Goal: Task Accomplishment & Management: Use online tool/utility

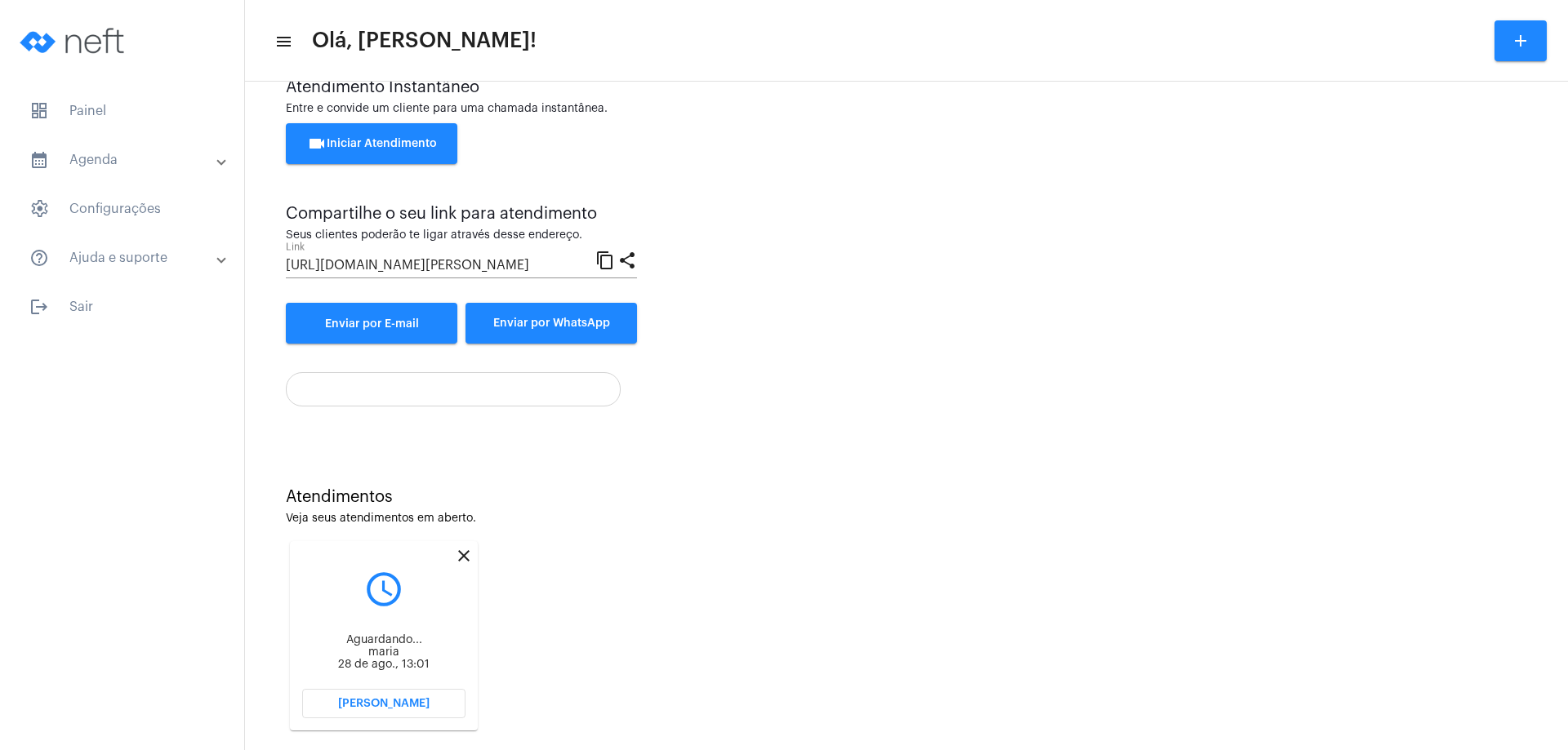
scroll to position [69, 0]
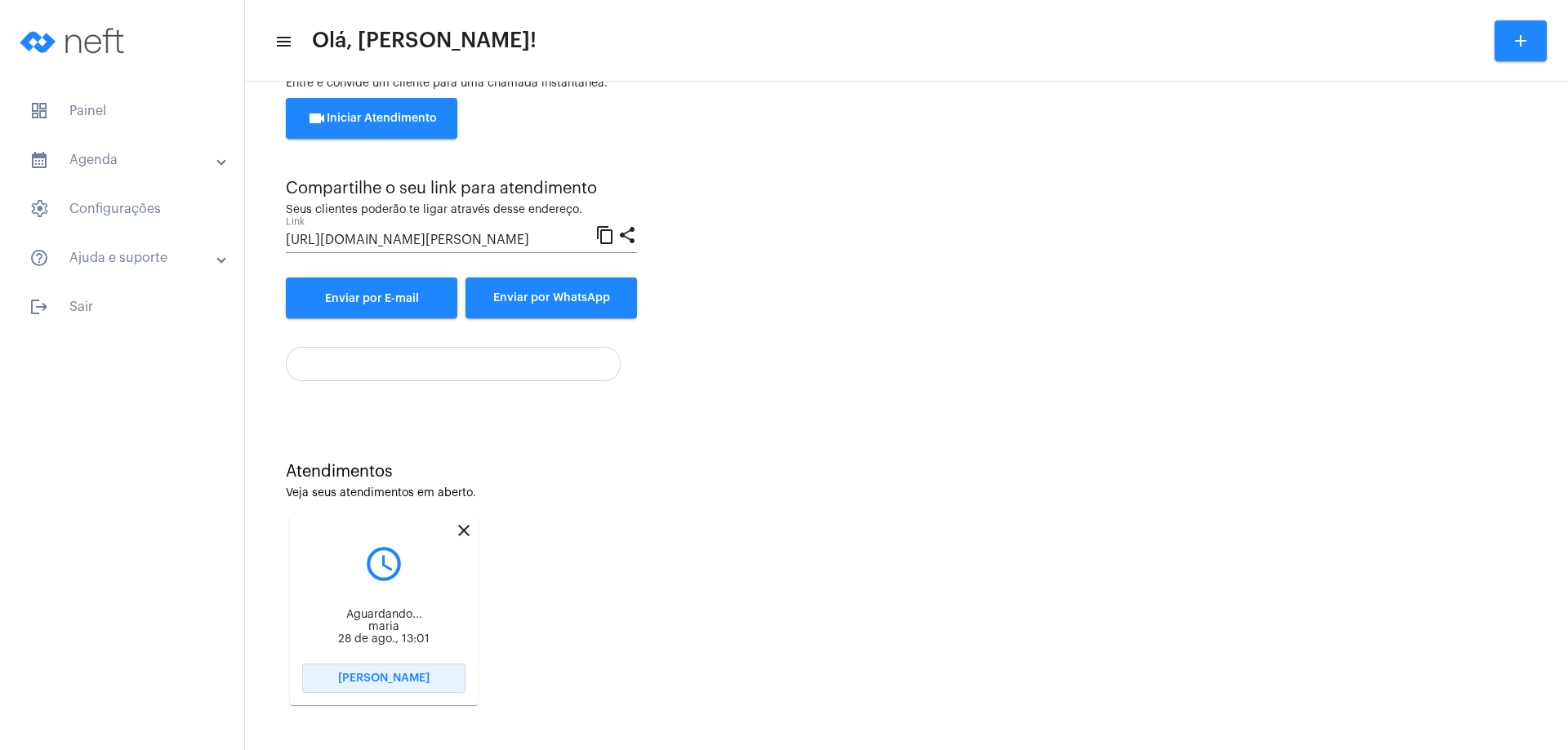
click at [412, 678] on span "[PERSON_NAME]" at bounding box center [384, 679] width 92 height 12
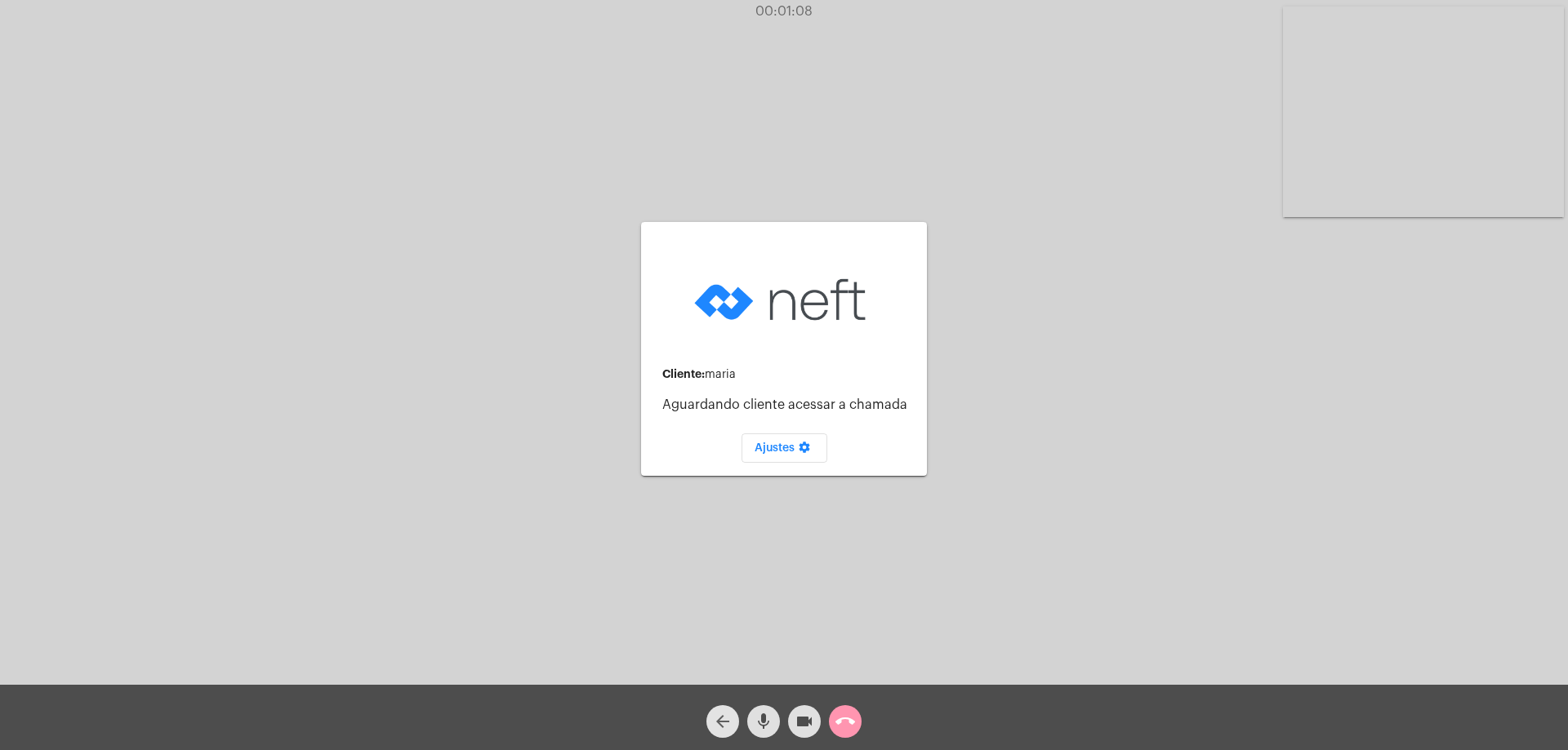
click at [718, 709] on span "arrow_back" at bounding box center [723, 721] width 20 height 32
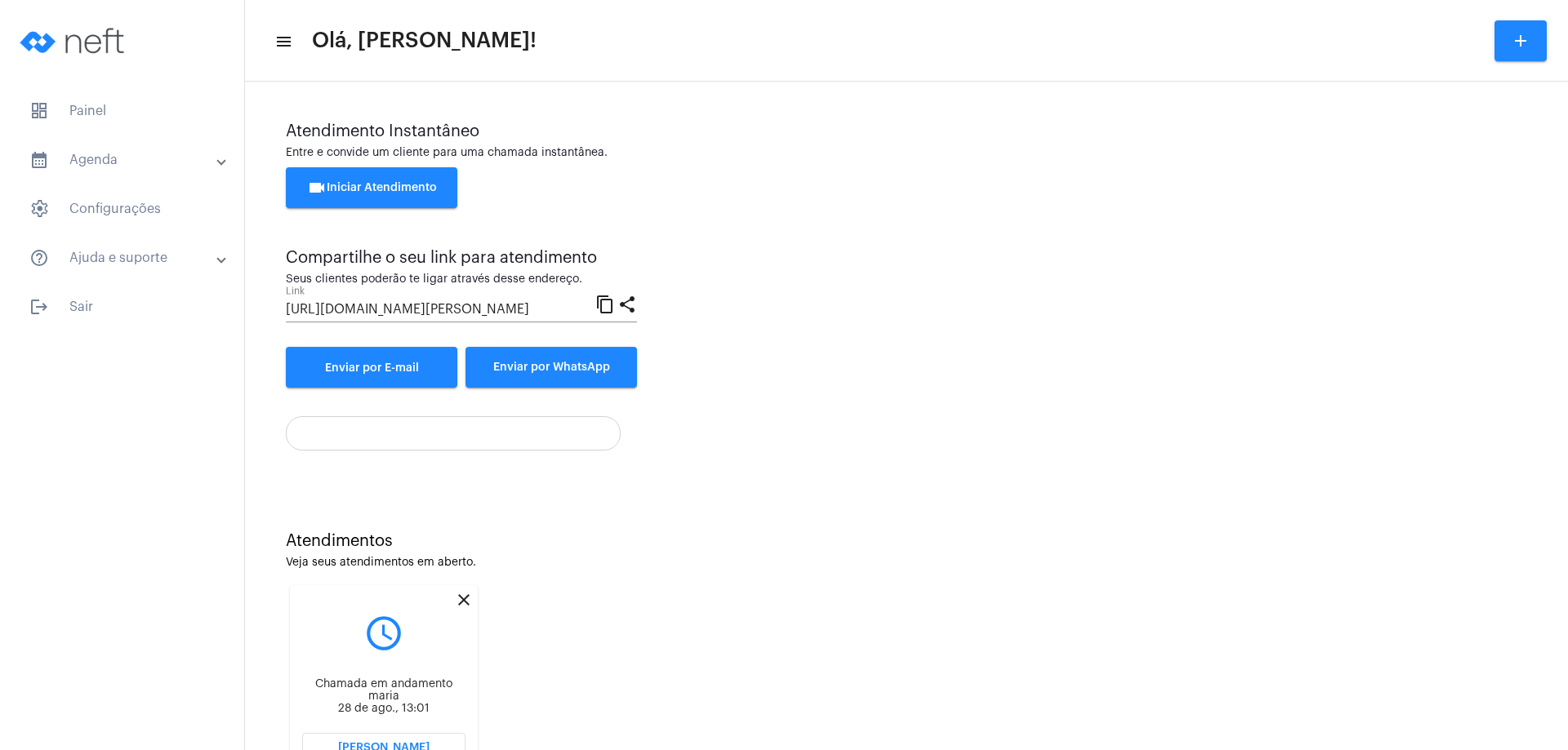
scroll to position [69, 0]
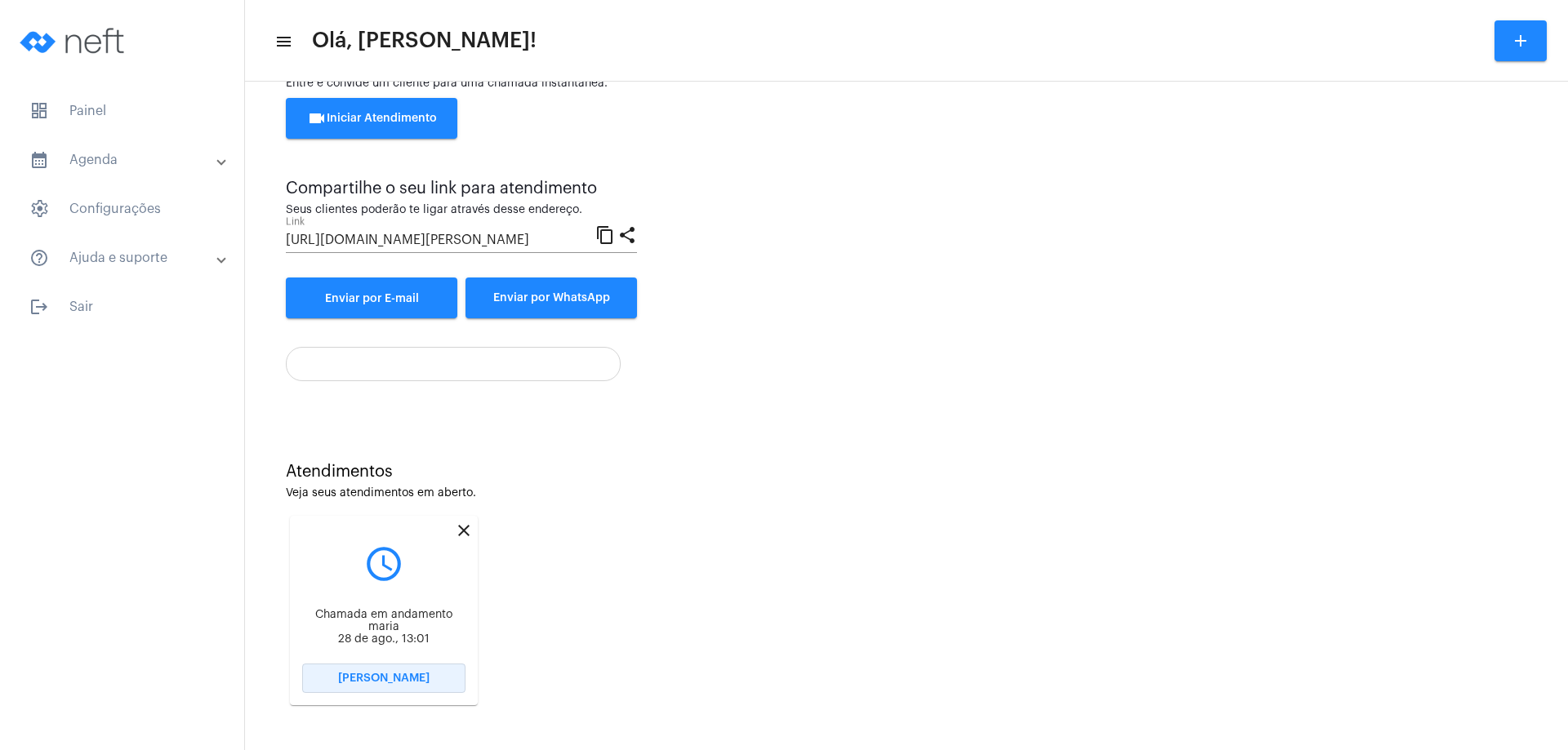
click at [422, 671] on button "[PERSON_NAME]" at bounding box center [383, 679] width 163 height 29
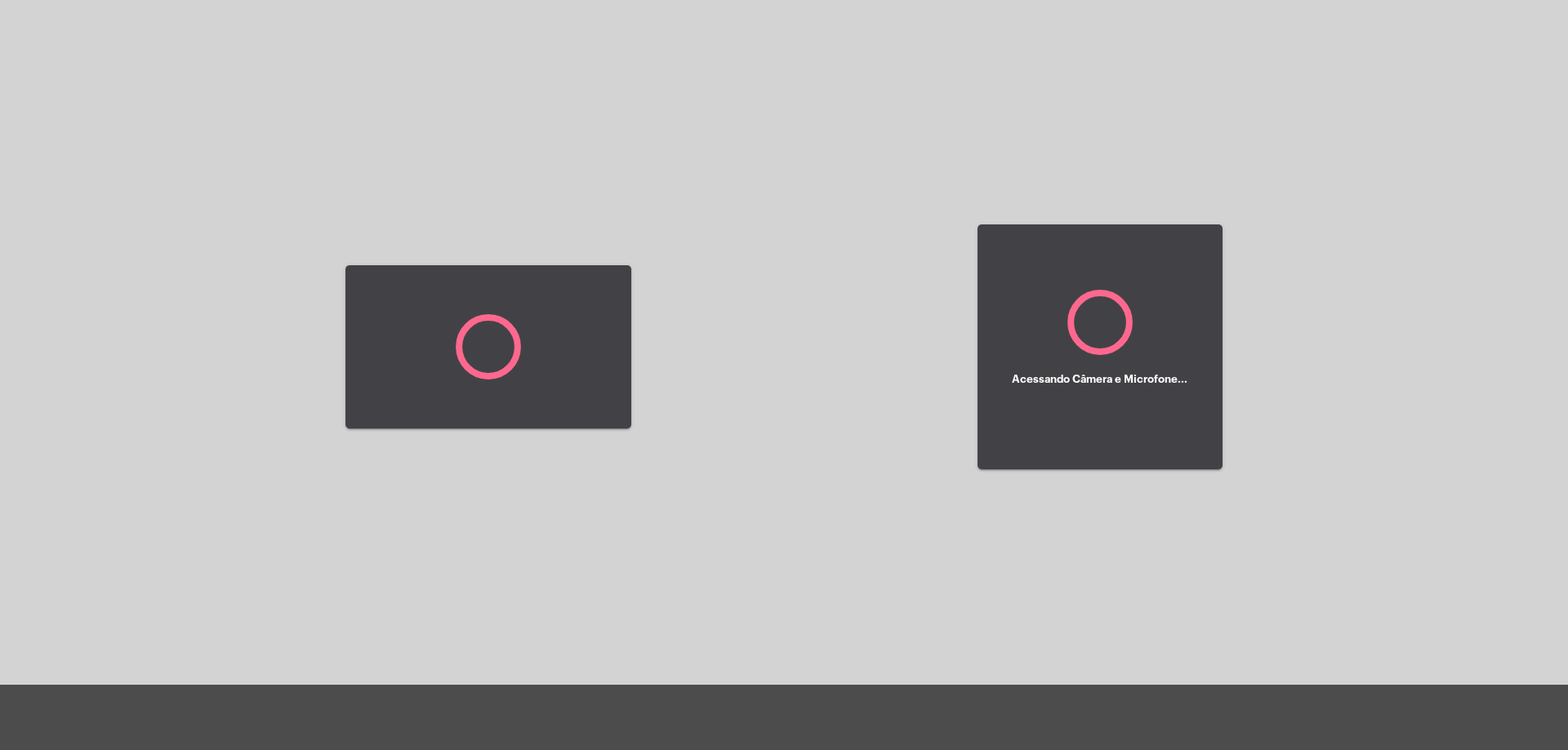
click at [422, 671] on div at bounding box center [488, 347] width 286 height 681
